Goal: Download file/media

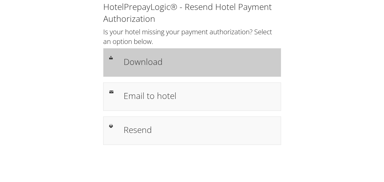
click at [135, 62] on h1 "Download" at bounding box center [200, 61] width 152 height 13
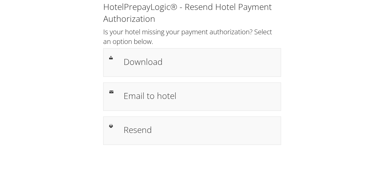
click at [346, 29] on div "HotelPrepayLogic® - Resend Hotel Payment Authorization Is your hotel missing yo…" at bounding box center [192, 75] width 373 height 150
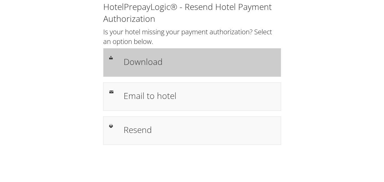
click at [166, 67] on h1 "Download" at bounding box center [200, 61] width 152 height 13
click at [139, 62] on h1 "Download" at bounding box center [200, 61] width 152 height 13
